Goal: Task Accomplishment & Management: Complete application form

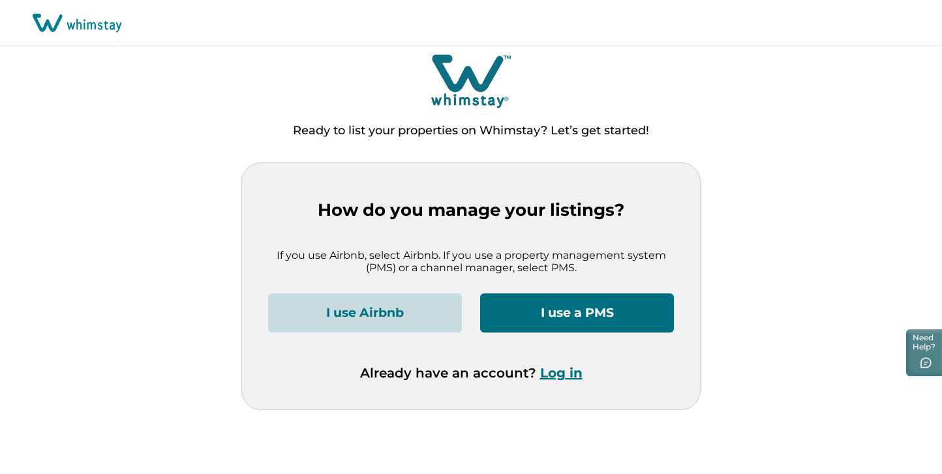
click at [611, 313] on button "I use a PMS" at bounding box center [577, 313] width 194 height 39
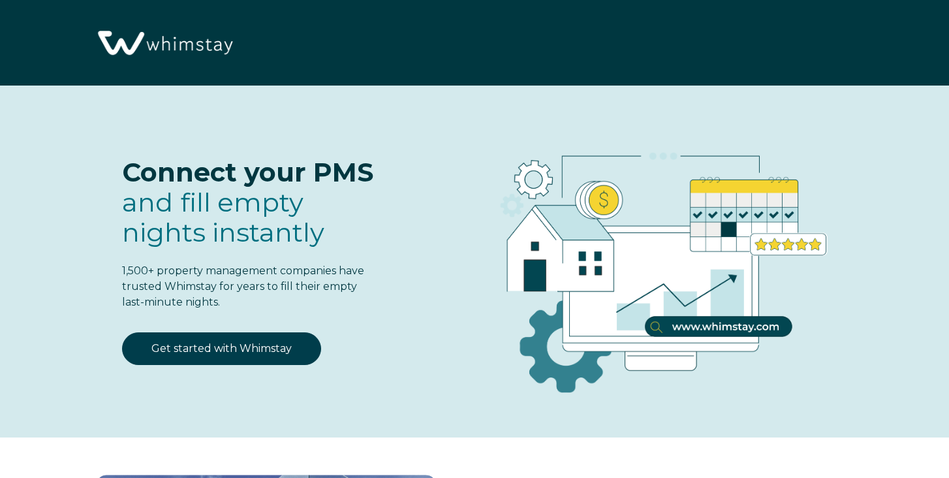
select select "US"
select select "Standard"
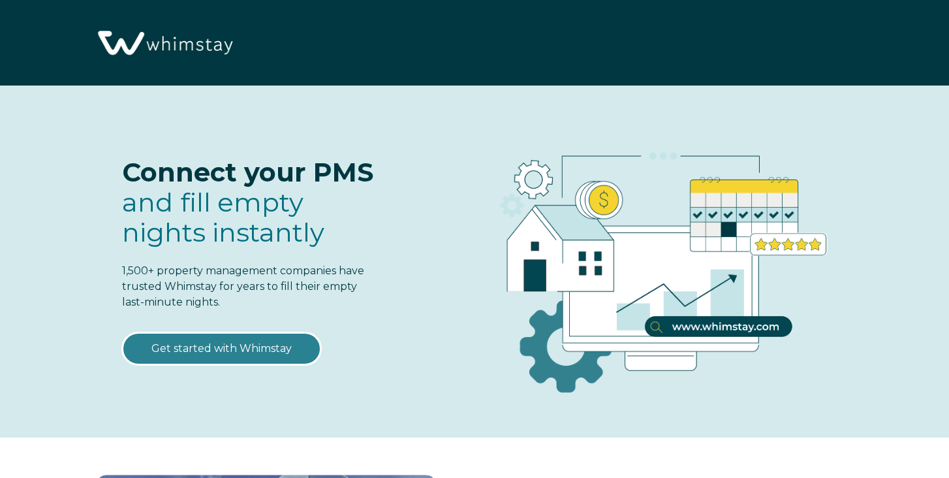
click at [258, 348] on link "Get started with Whimstay" at bounding box center [221, 348] width 199 height 33
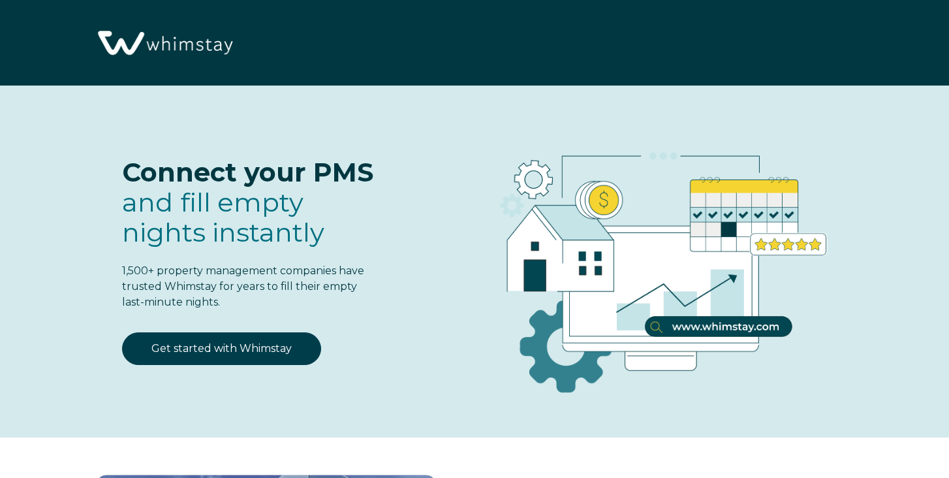
scroll to position [1578, 0]
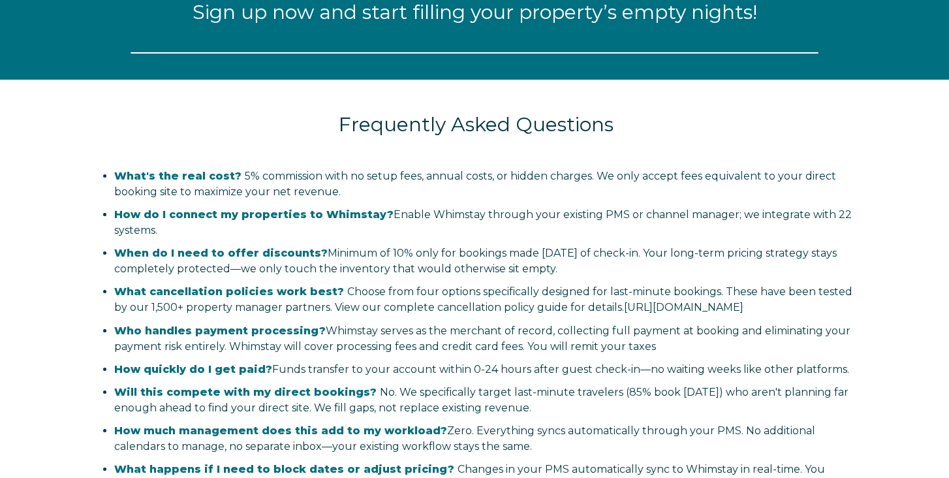
select select "US"
select select "Standard"
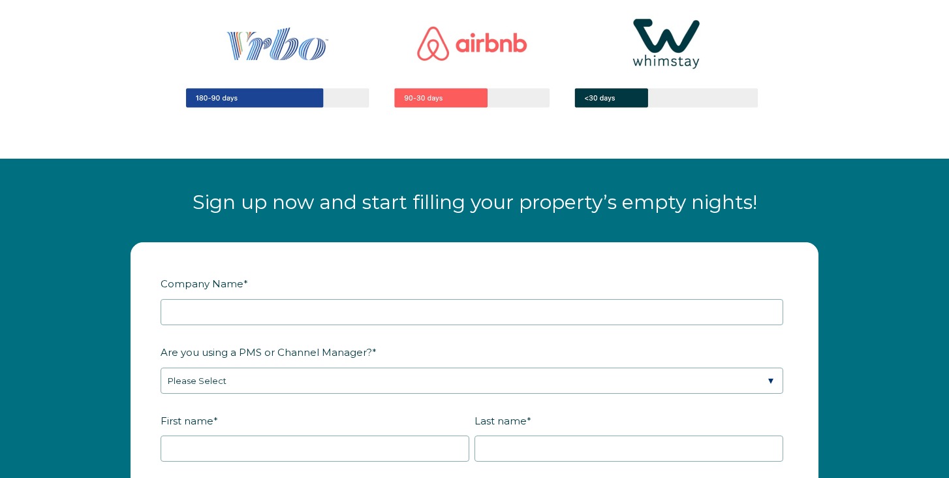
scroll to position [1397, 0]
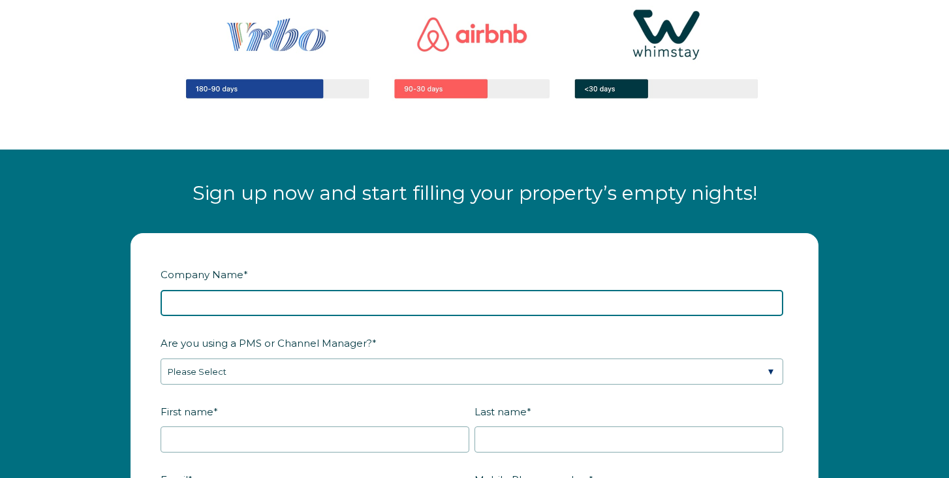
click at [407, 310] on input "Company Name *" at bounding box center [472, 303] width 622 height 26
type input "Tatyana Pevzner"
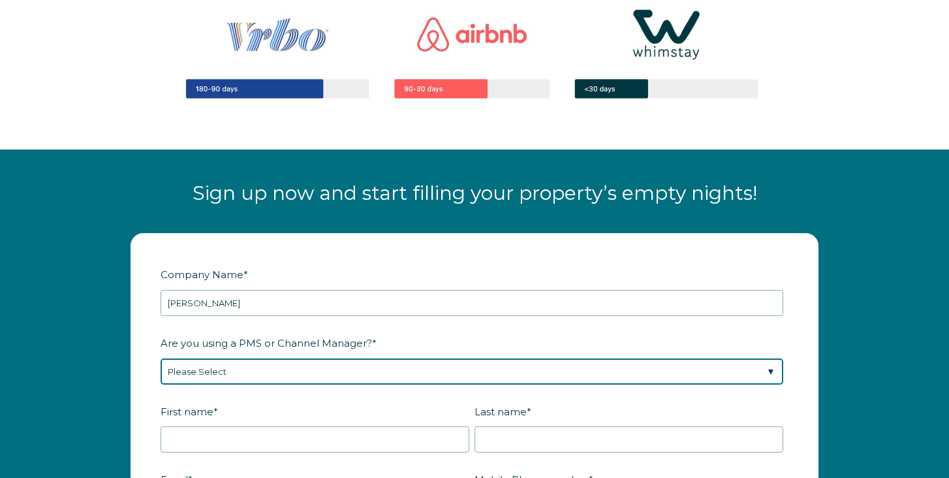
click at [315, 376] on select "Please Select Barefoot BookingPal Boost Brightside CiiRUS Escapia Guesty Hostaw…" at bounding box center [472, 371] width 622 height 26
select select "Hostaway"
click at [161, 358] on select "Please Select Barefoot BookingPal Boost Brightside CiiRUS Escapia Guesty Hostaw…" at bounding box center [472, 371] width 622 height 26
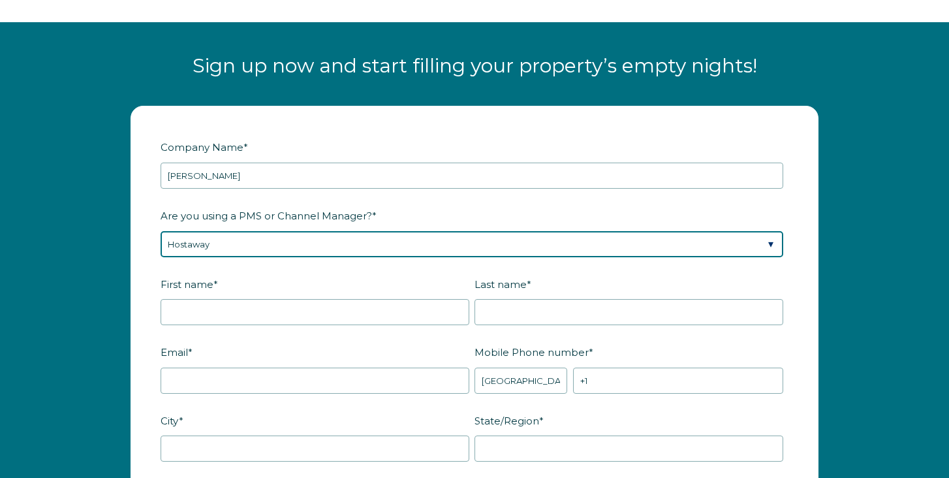
scroll to position [1528, 0]
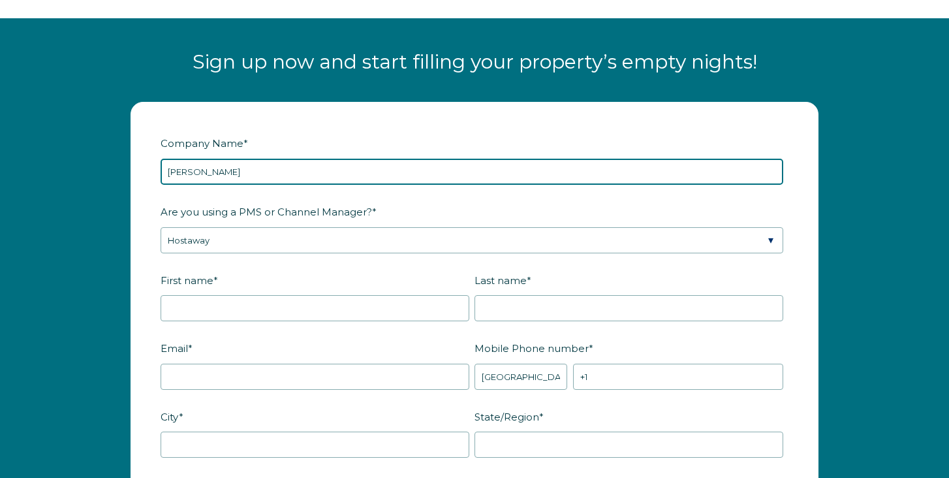
drag, startPoint x: 247, startPoint y: 171, endPoint x: 129, endPoint y: 172, distance: 118.1
type input "PPManagement"
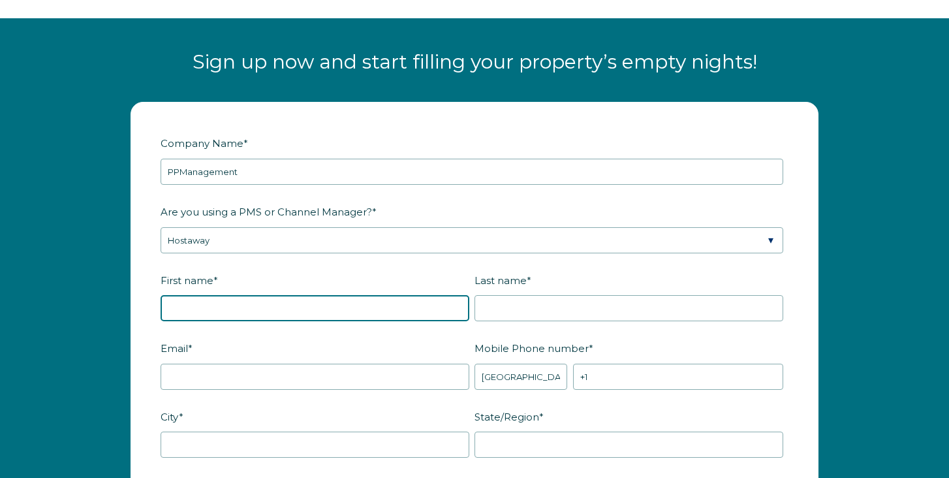
click at [222, 303] on input "First name *" at bounding box center [315, 308] width 309 height 26
type input "Tatyana"
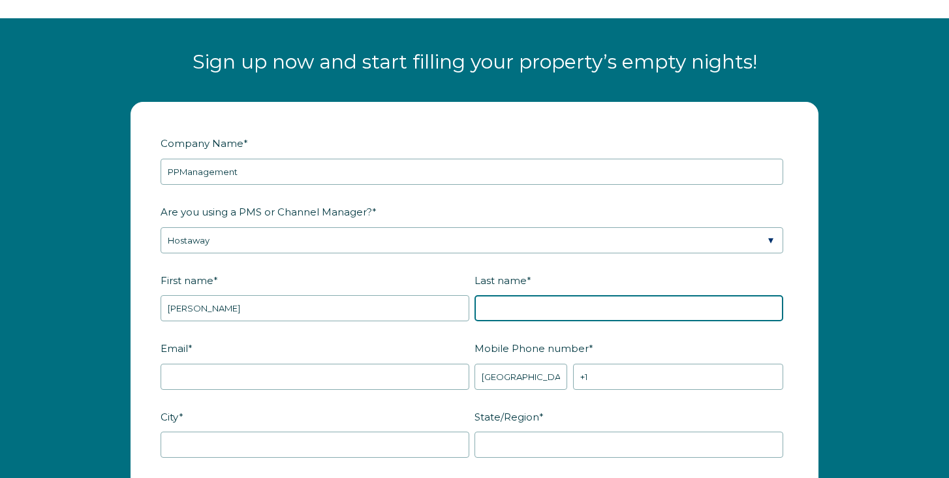
type input "Pevzner"
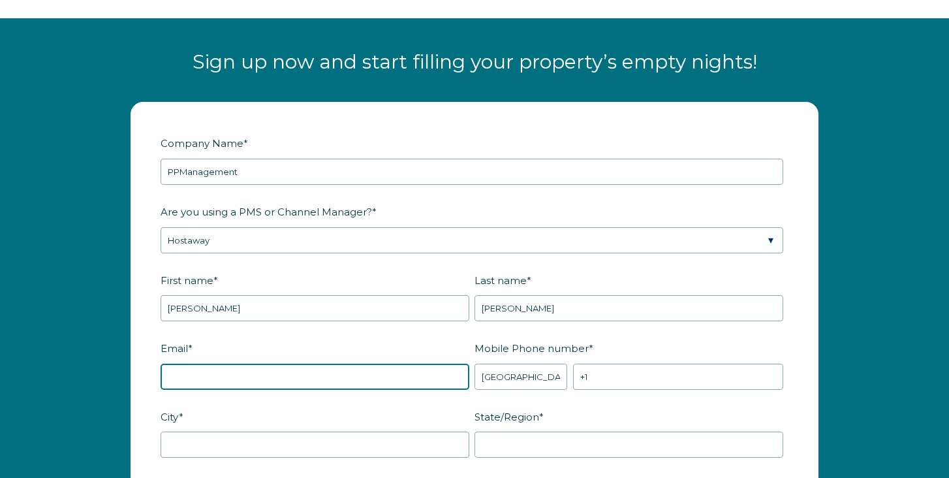
type input "tanyapevzner66@yahoo.com"
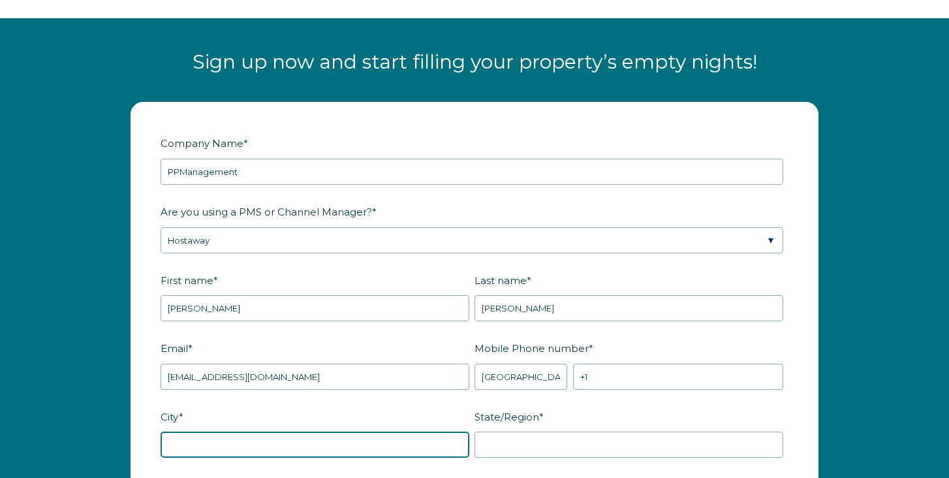
type input "Albany"
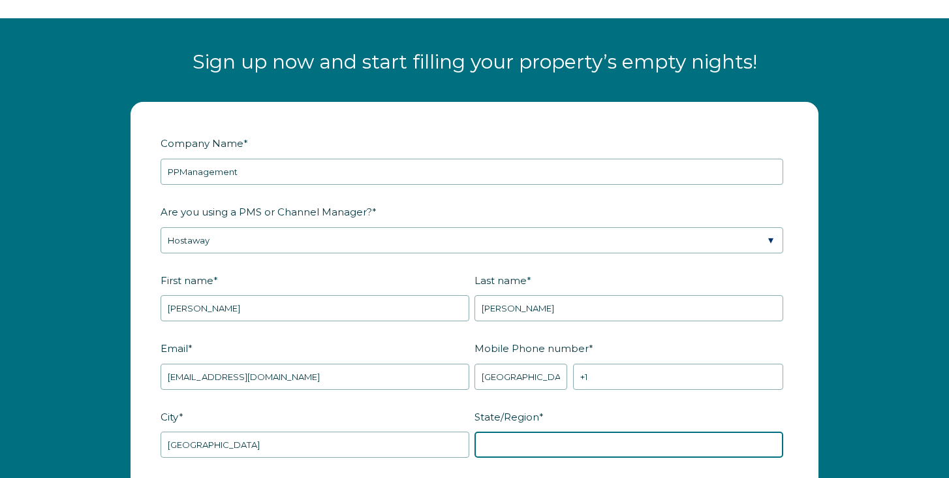
type input "NY"
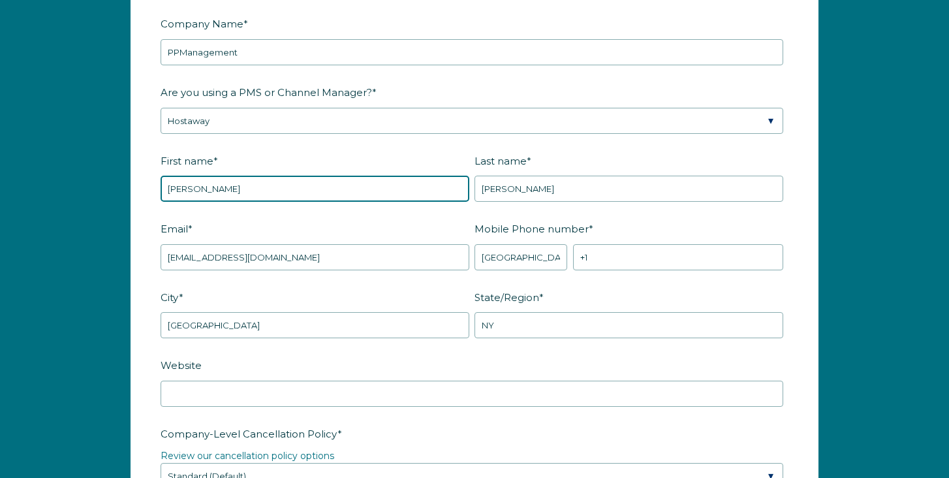
scroll to position [1654, 0]
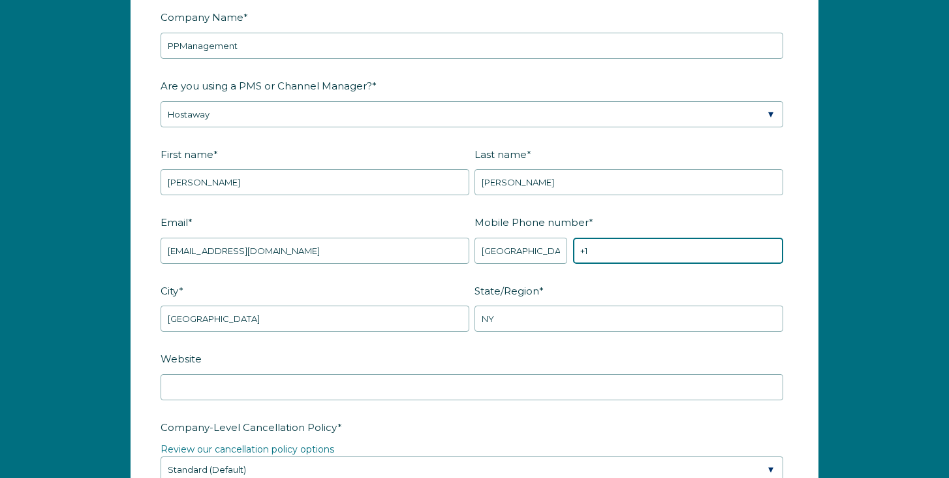
click at [617, 251] on input "+1" at bounding box center [678, 251] width 210 height 26
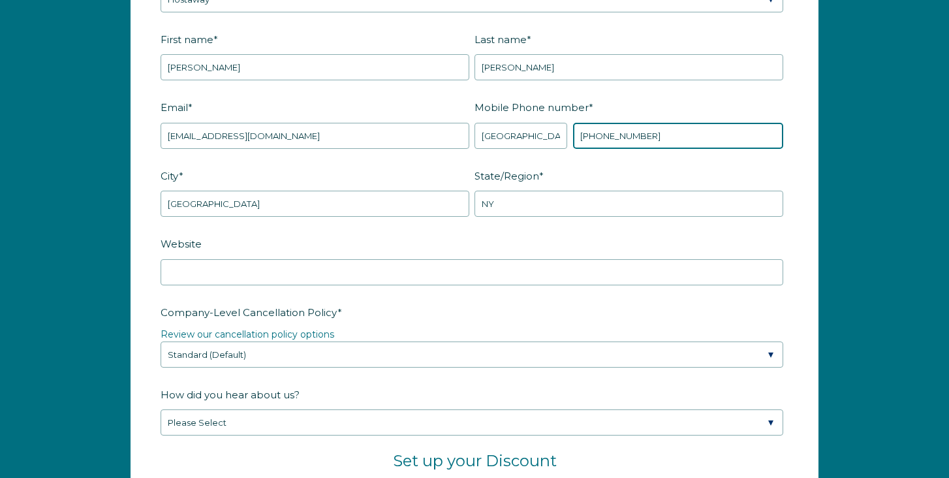
scroll to position [1773, 0]
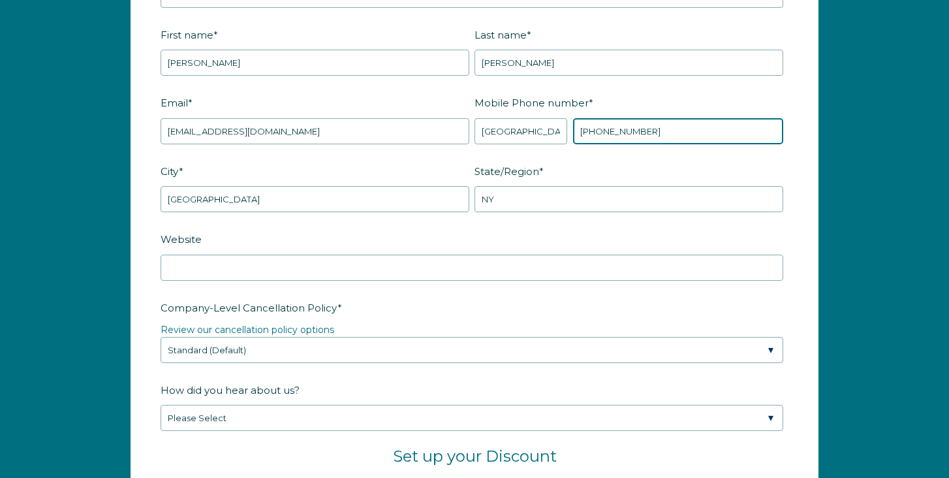
type input "+1 5182105575"
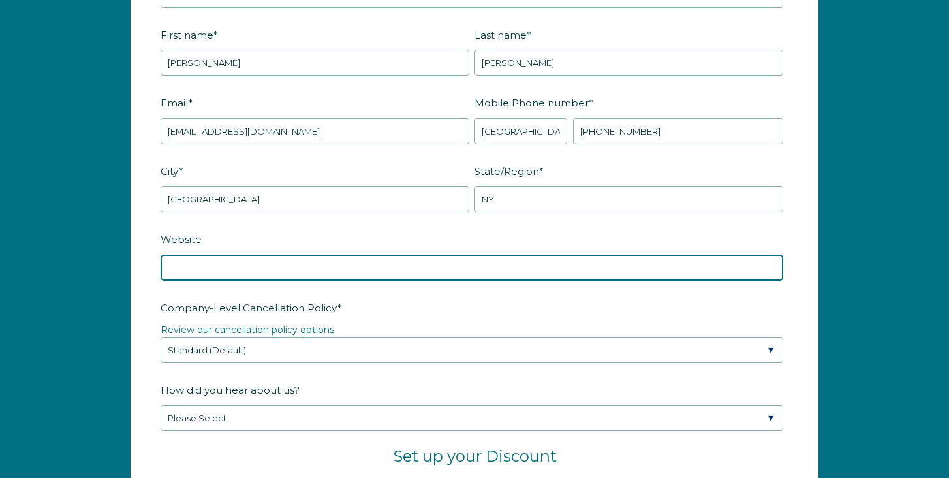
click at [444, 269] on input "Website" at bounding box center [472, 267] width 622 height 26
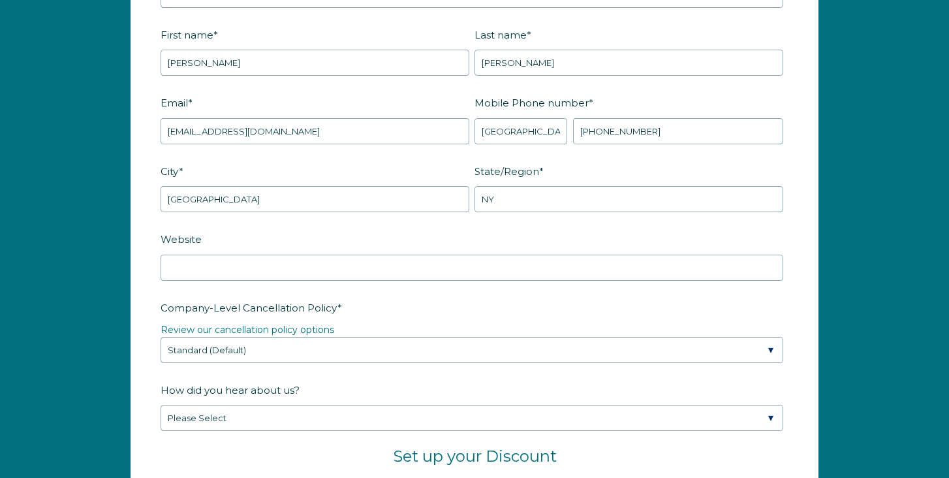
click at [397, 221] on fieldset "City * Albany State/Region * NY" at bounding box center [475, 194] width 628 height 69
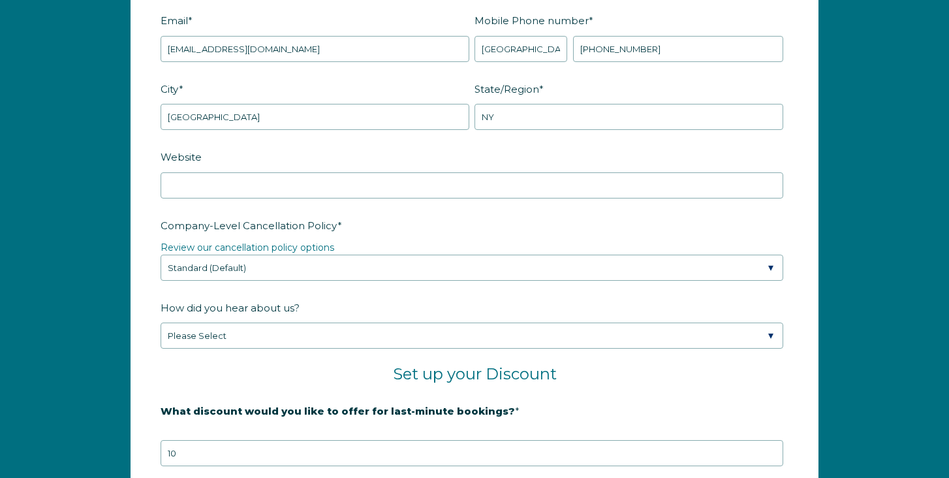
scroll to position [1858, 0]
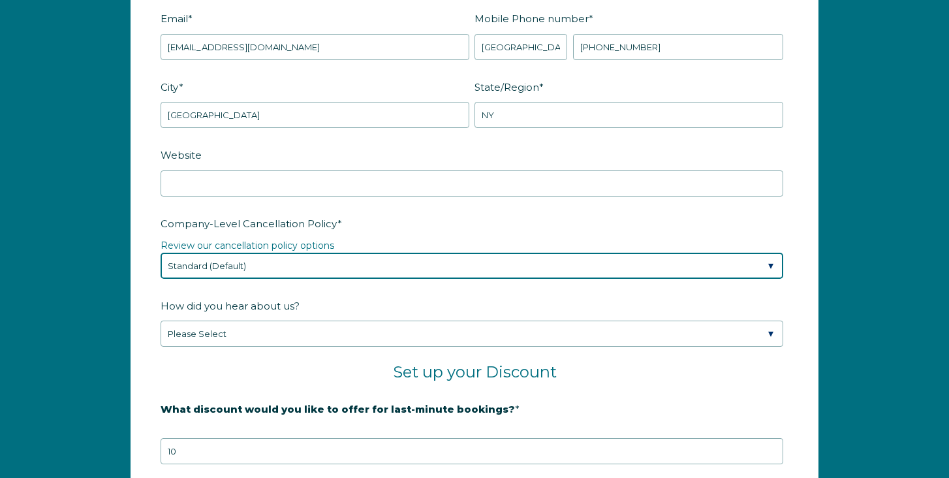
click at [771, 263] on select "Please Select Partial Standard (Default) Moderate Strict" at bounding box center [472, 266] width 622 height 26
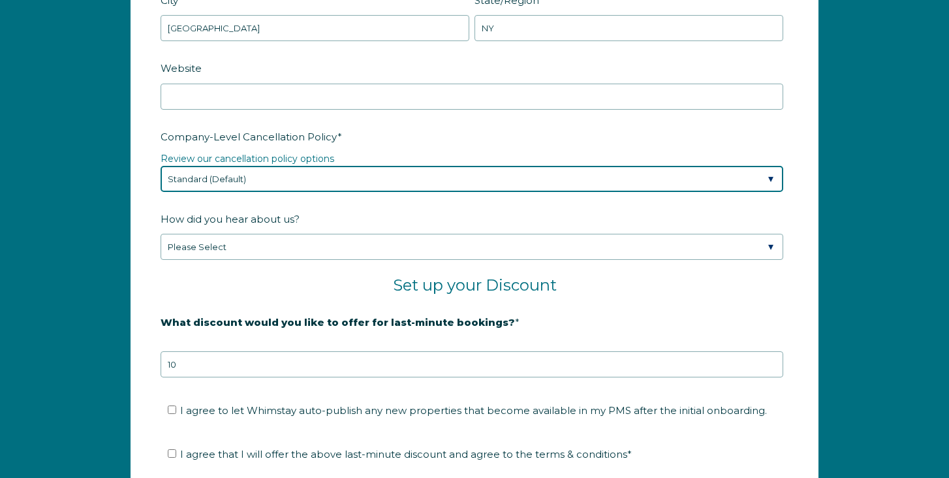
scroll to position [1947, 0]
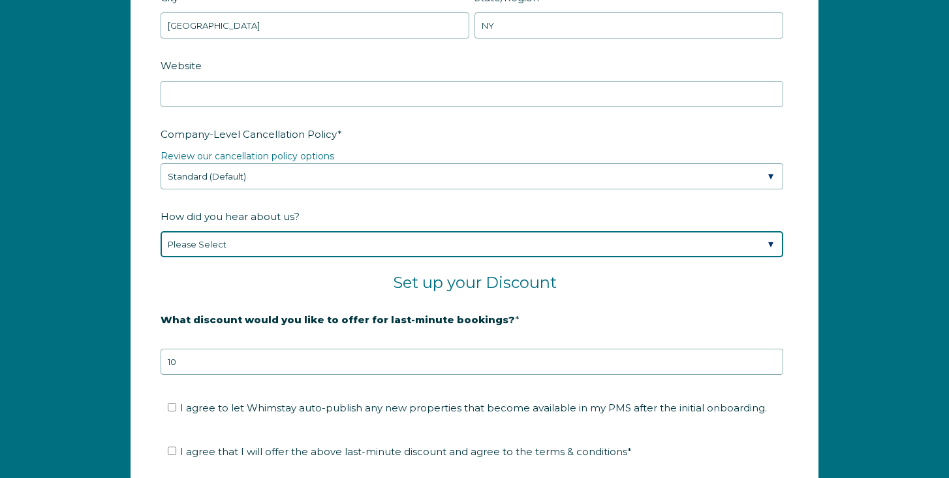
click at [476, 251] on select "Please Select Found Whimstay through a Google search Spoke to a Whimstay salesp…" at bounding box center [472, 244] width 622 height 26
select select "Other"
click at [161, 231] on select "Please Select Found Whimstay through a Google search Spoke to a Whimstay salesp…" at bounding box center [472, 244] width 622 height 26
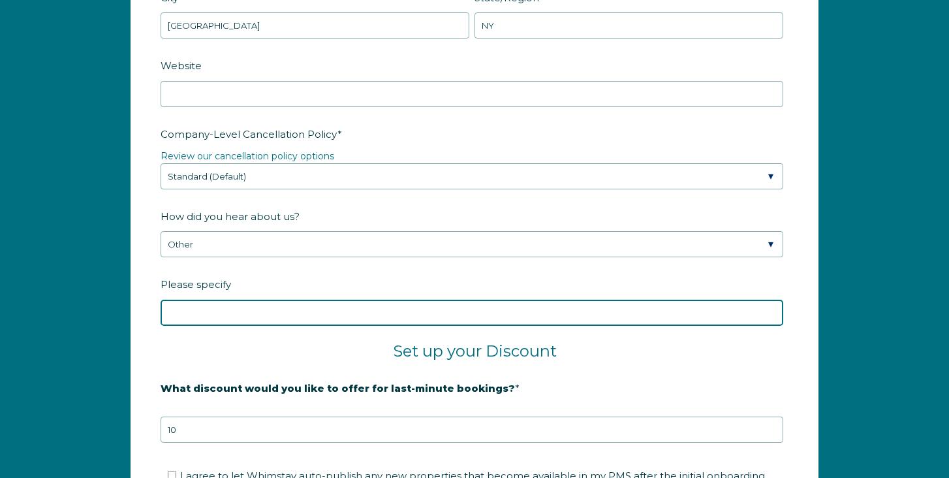
click at [389, 308] on input "Please specify" at bounding box center [472, 312] width 622 height 26
type input "Hostaway recomended"
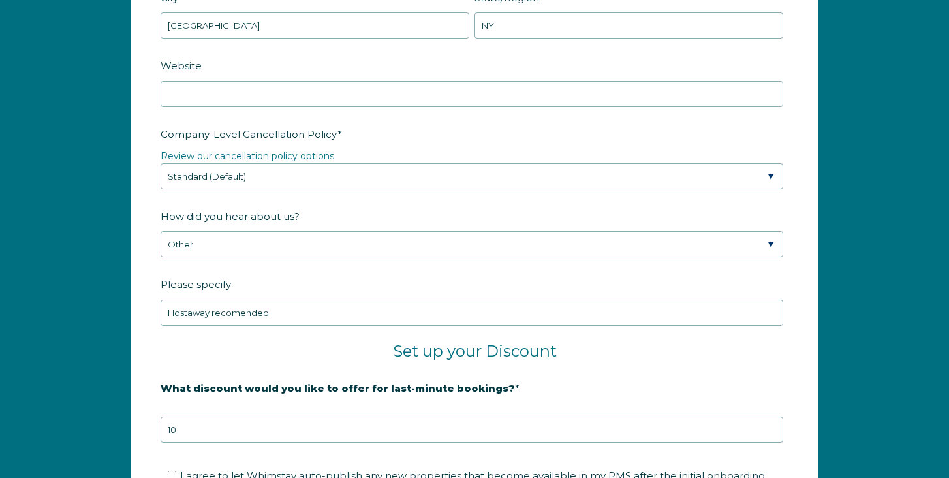
click at [343, 363] on fieldset "Set up your Discount" at bounding box center [475, 358] width 628 height 35
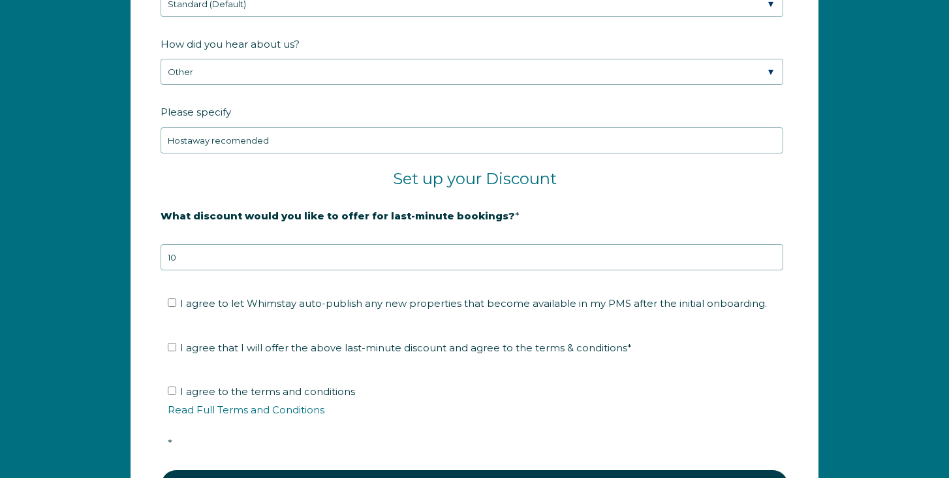
scroll to position [2121, 0]
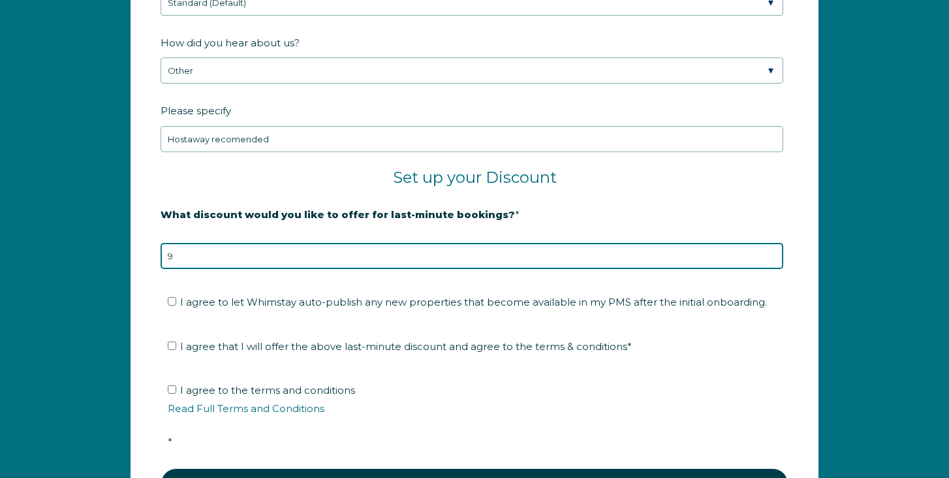
click at [769, 258] on input "9" at bounding box center [472, 256] width 622 height 26
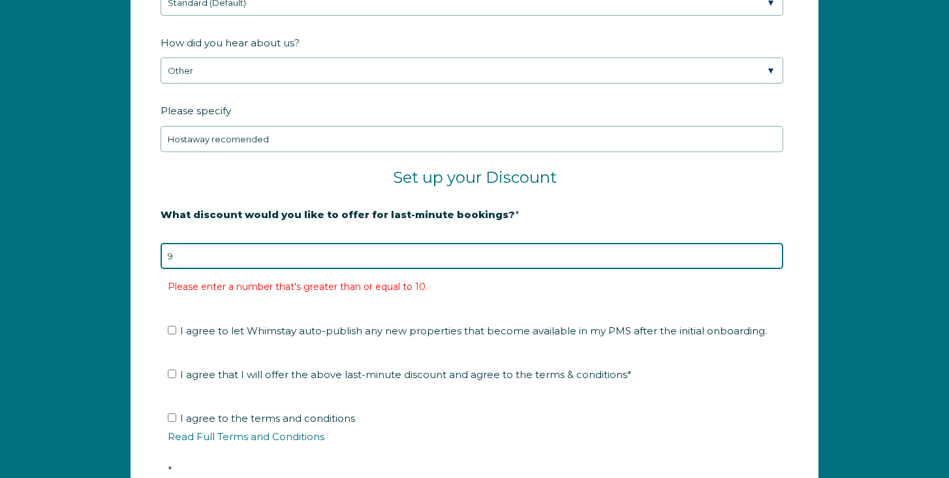
click at [770, 247] on input "9" at bounding box center [472, 256] width 622 height 26
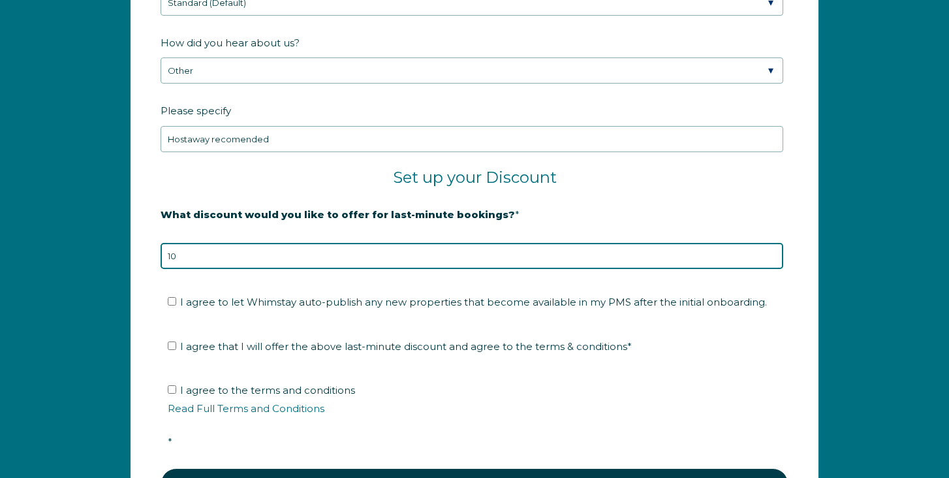
type input "10"
click at [771, 249] on input "10" at bounding box center [472, 256] width 622 height 26
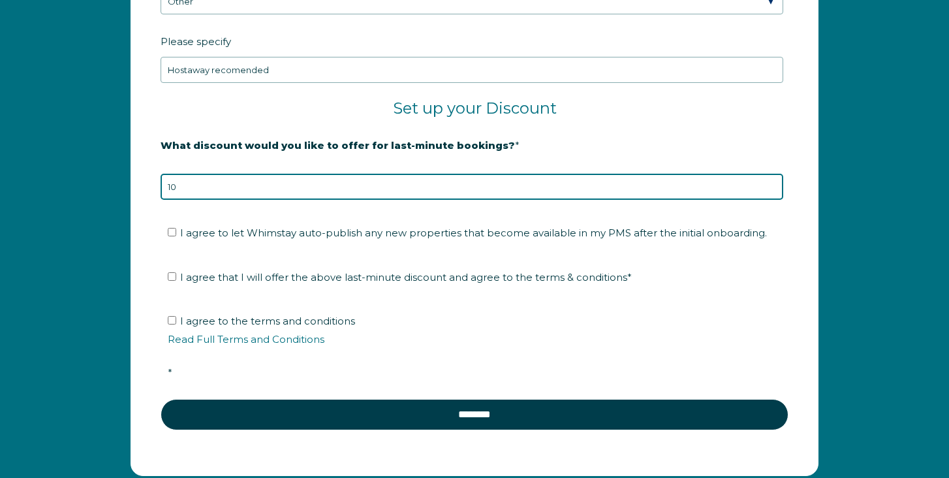
scroll to position [2200, 0]
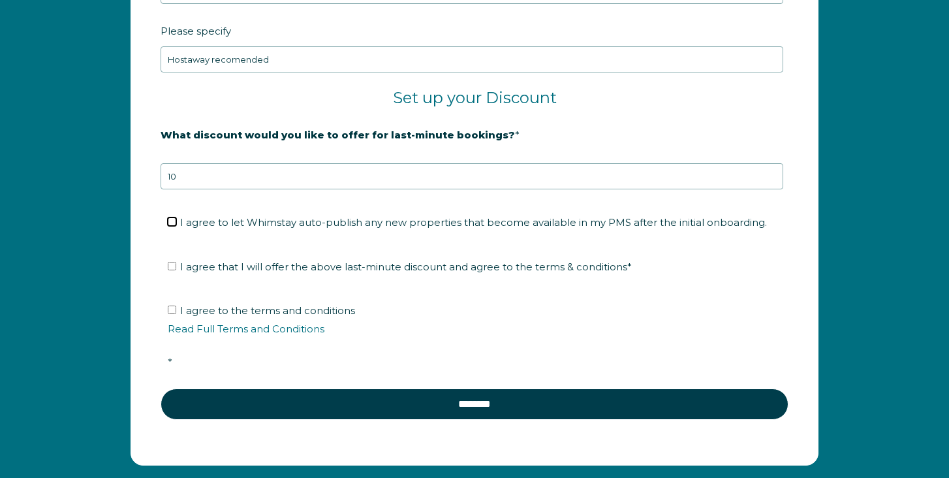
click at [168, 218] on input "I agree to let Whimstay auto-publish any new properties that become available i…" at bounding box center [172, 221] width 8 height 8
checkbox input "true"
click at [172, 264] on input "I agree that I will offer the above last-minute discount and agree to the terms…" at bounding box center [172, 266] width 8 height 8
checkbox input "true"
click at [170, 309] on input "I agree to the terms and conditions Read Full Terms and Conditions *" at bounding box center [172, 309] width 8 height 8
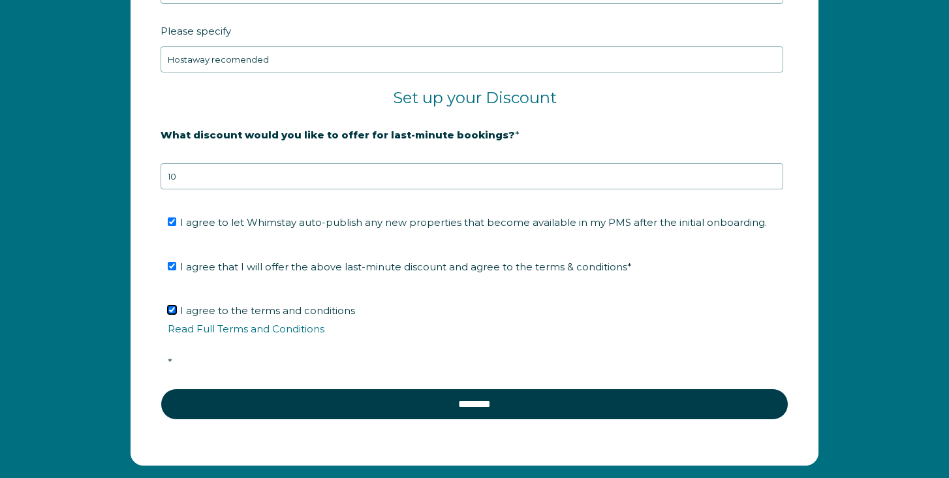
checkbox input "true"
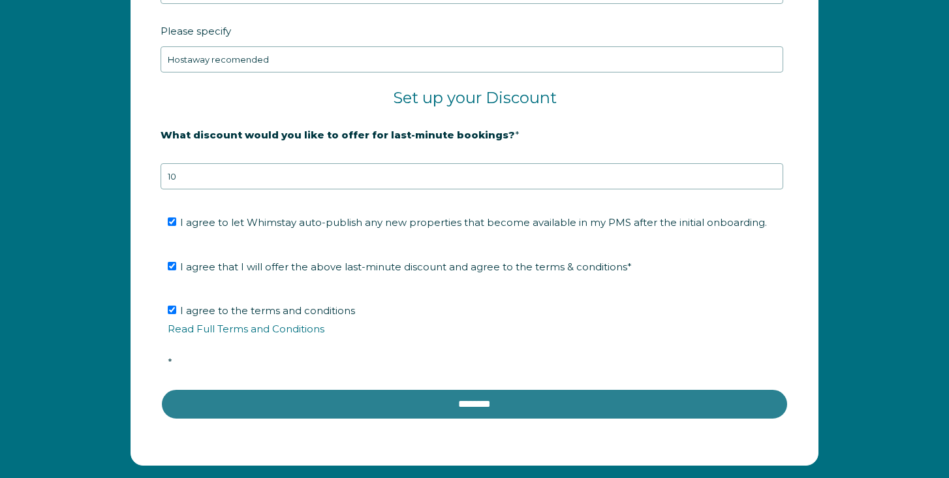
click at [484, 403] on input "********" at bounding box center [475, 403] width 628 height 31
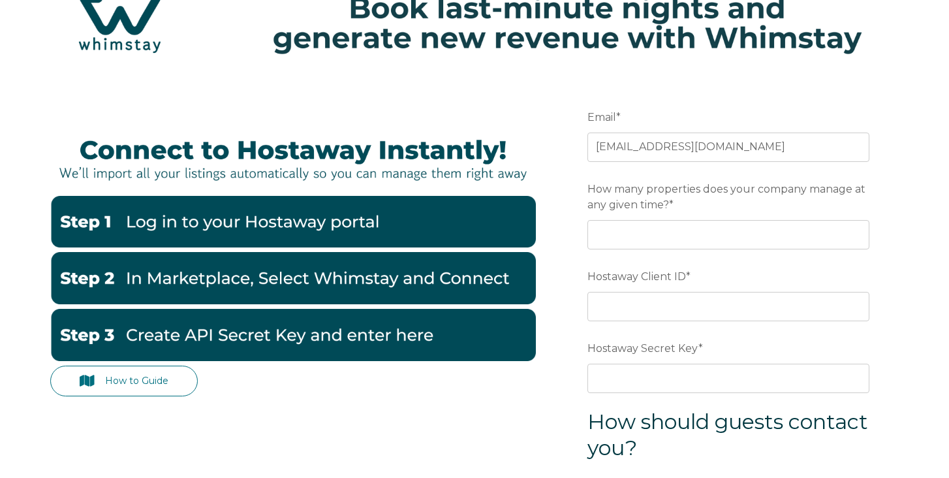
scroll to position [63, 0]
